Goal: Transaction & Acquisition: Purchase product/service

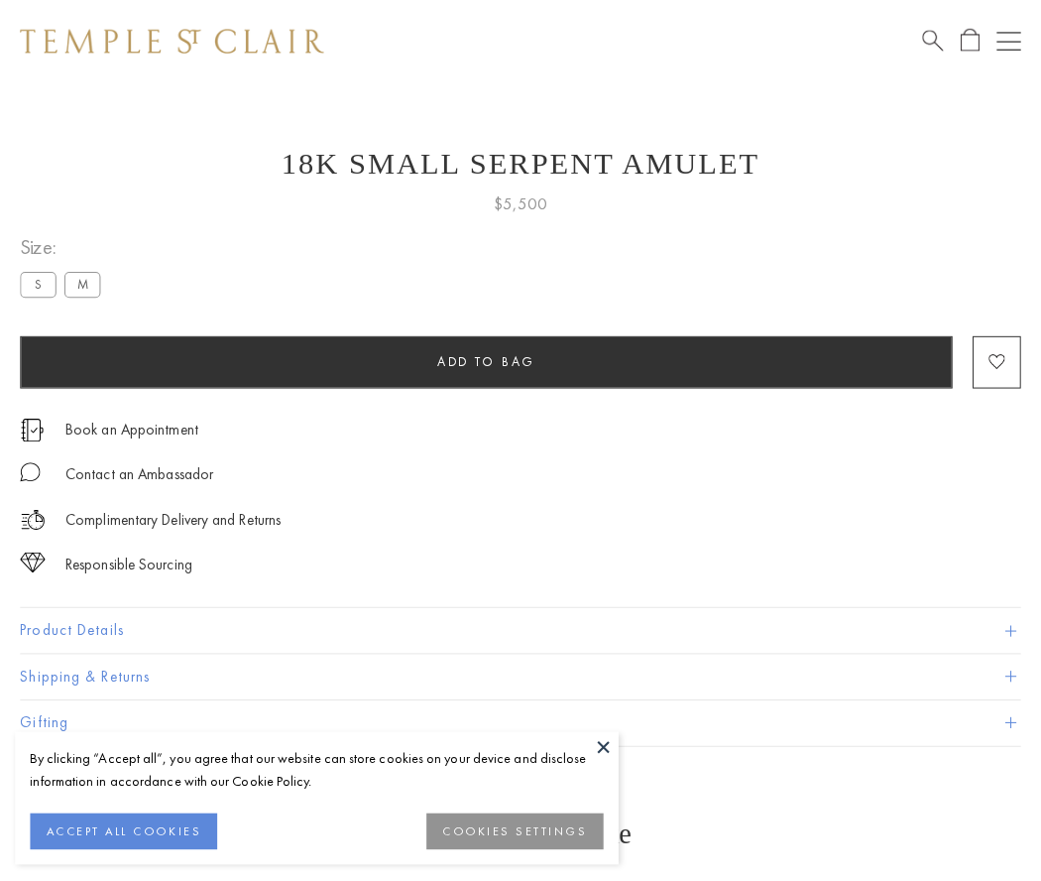
scroll to position [8, 0]
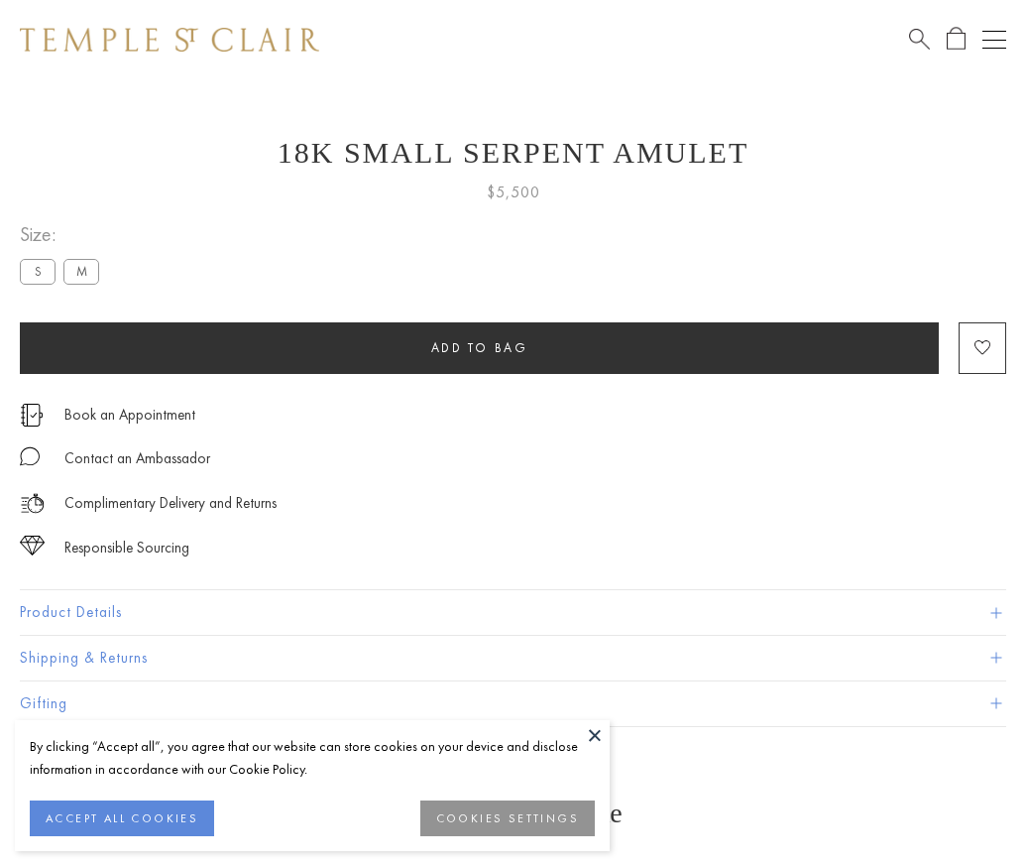
click at [479, 347] on span "Add to bag" at bounding box center [479, 347] width 97 height 17
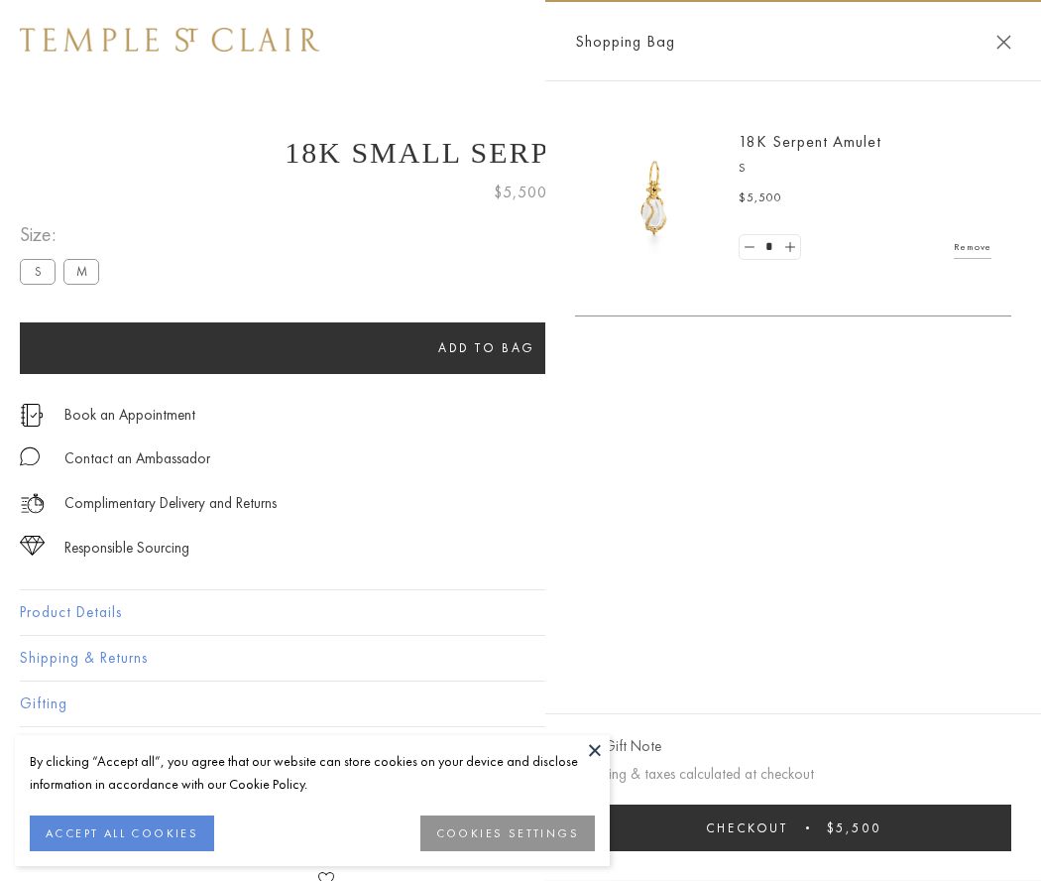
click at [793, 827] on button "Checkout $5,500" at bounding box center [793, 827] width 436 height 47
